Goal: Navigation & Orientation: Find specific page/section

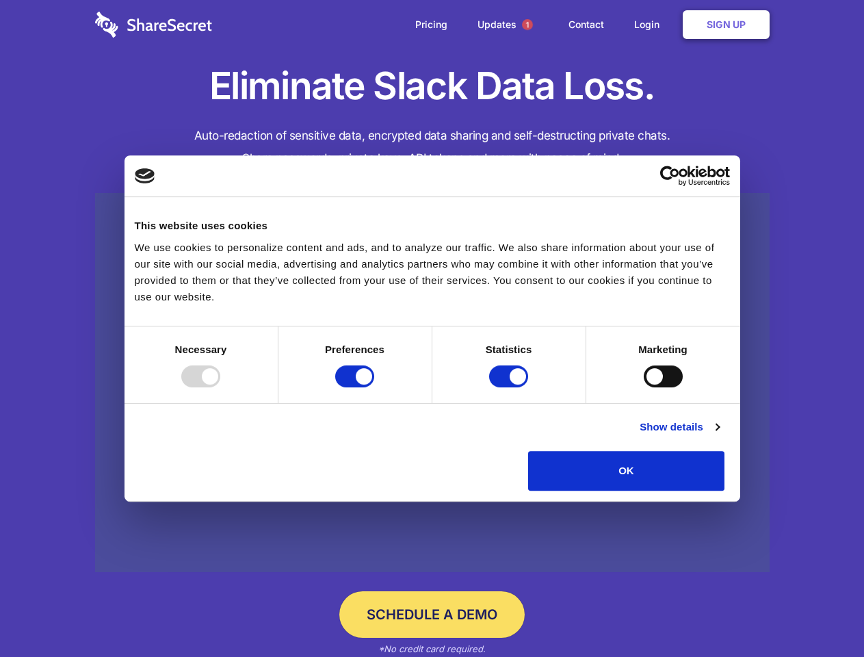
click at [220, 387] on div at bounding box center [200, 376] width 39 height 22
click at [374, 387] on input "Preferences" at bounding box center [354, 376] width 39 height 22
checkbox input "false"
click at [510, 387] on input "Statistics" at bounding box center [508, 376] width 39 height 22
checkbox input "false"
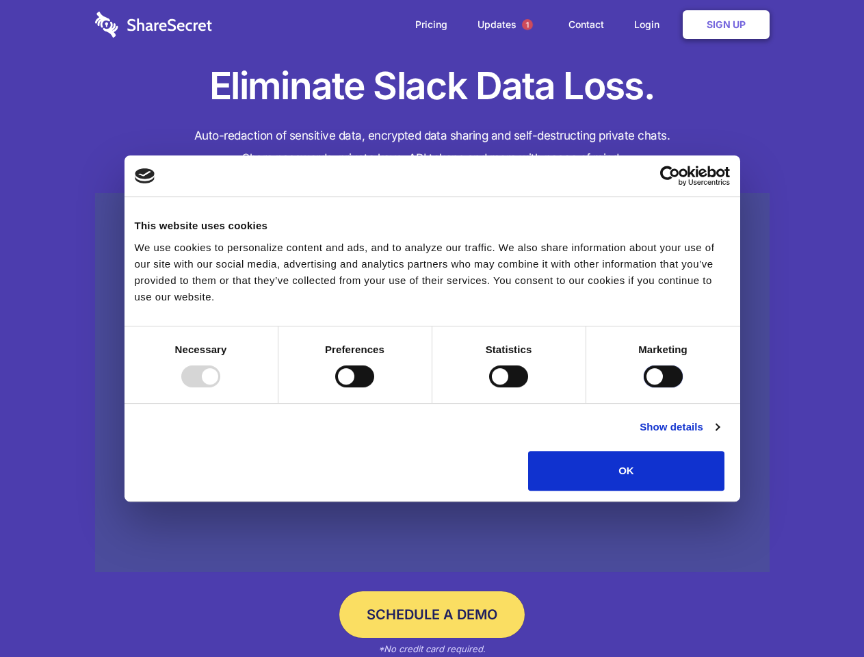
click at [644, 387] on input "Marketing" at bounding box center [663, 376] width 39 height 22
checkbox input "true"
click at [719, 435] on link "Show details" at bounding box center [679, 427] width 79 height 16
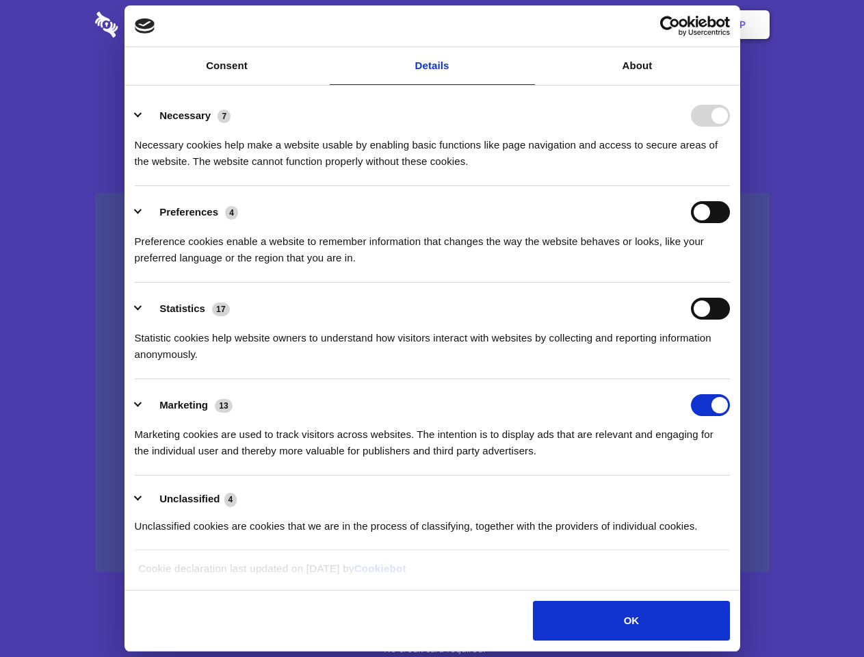
click at [736, 495] on ul "Necessary 7 Necessary cookies help make a website usable by enabling basic func…" at bounding box center [432, 320] width 608 height 461
click at [527, 25] on span "1" at bounding box center [527, 24] width 11 height 11
